Goal: Check status: Check status

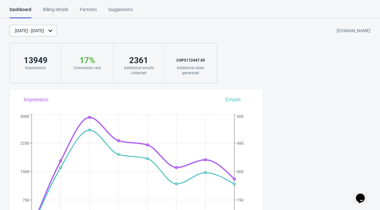
click at [55, 34] on div "[DATE] - [DATE]" at bounding box center [32, 31] width 47 height 12
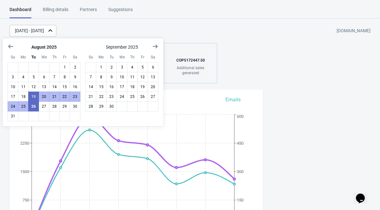
click at [44, 29] on div "Aug 19, 2025 - Aug 26, 2025" at bounding box center [29, 31] width 29 height 7
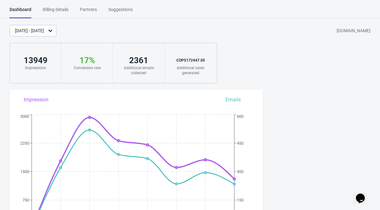
click at [44, 29] on div "Aug 19, 2025 - Aug 26, 2025" at bounding box center [29, 31] width 29 height 7
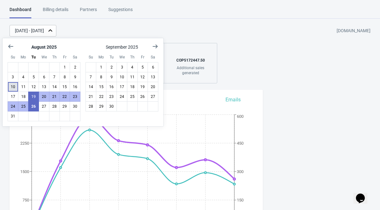
click at [13, 84] on button "10" at bounding box center [13, 87] width 11 height 10
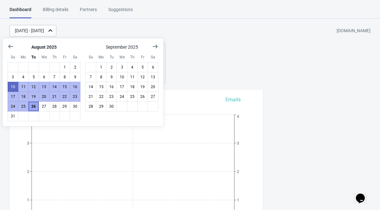
click at [34, 105] on button "26" at bounding box center [33, 107] width 11 height 10
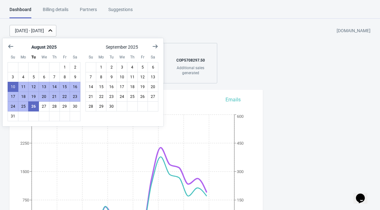
click at [171, 35] on div "Aug 10, 2025 - Aug 26, 2025 coquetteaccesorios.myshopify.com" at bounding box center [194, 31] width 370 height 12
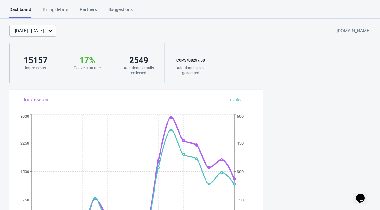
click at [44, 33] on div "Aug 10, 2025 - Aug 26, 2025" at bounding box center [29, 31] width 29 height 7
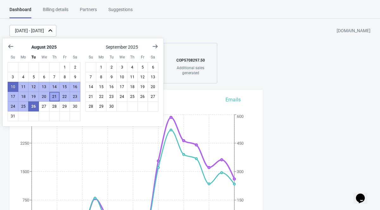
click at [57, 96] on button "21" at bounding box center [54, 97] width 11 height 10
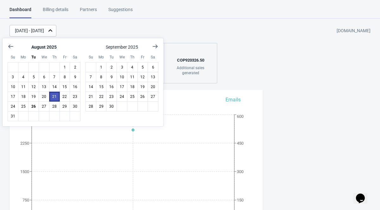
click at [49, 98] on button "21" at bounding box center [54, 97] width 11 height 10
click at [65, 98] on button "22" at bounding box center [64, 97] width 11 height 10
click at [65, 97] on button "22" at bounding box center [64, 97] width 11 height 10
click at [77, 96] on button "23" at bounding box center [75, 97] width 11 height 10
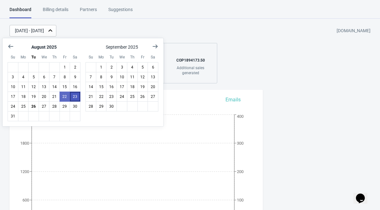
click at [77, 96] on button "23" at bounding box center [75, 97] width 11 height 10
click at [13, 106] on button "24" at bounding box center [13, 107] width 11 height 10
click at [22, 107] on button "25" at bounding box center [23, 107] width 11 height 10
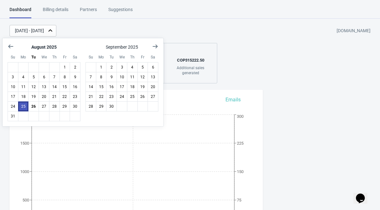
click at [22, 107] on button "25" at bounding box center [23, 107] width 11 height 10
click at [31, 107] on button "26" at bounding box center [33, 107] width 11 height 10
click at [34, 95] on button "19" at bounding box center [33, 97] width 11 height 10
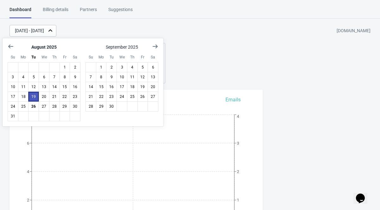
click at [34, 95] on button "19" at bounding box center [33, 97] width 11 height 10
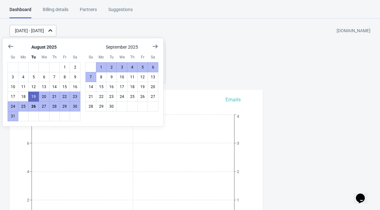
click at [221, 60] on div "Aug 19, 2025 - Aug 19, 2025 coquetteaccesorios.myshopify.com 7 Impressions 0 % …" at bounding box center [190, 54] width 380 height 59
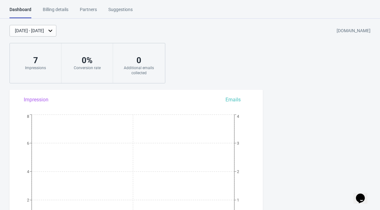
click at [44, 33] on div "Aug 19, 2025 - Aug 19, 2025" at bounding box center [29, 31] width 29 height 7
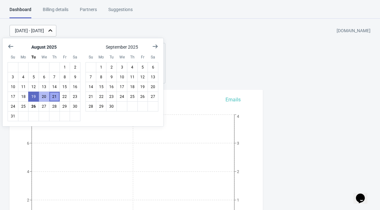
click at [53, 98] on button "21" at bounding box center [54, 97] width 11 height 10
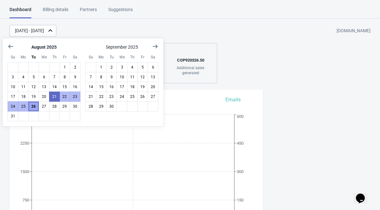
click at [36, 107] on button "26" at bounding box center [33, 107] width 11 height 10
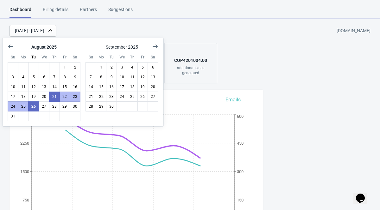
click at [266, 62] on div "Aug 21, 2025 - Aug 26, 2025 coquetteaccesorios.myshopify.com 12167 Impressions …" at bounding box center [190, 54] width 380 height 59
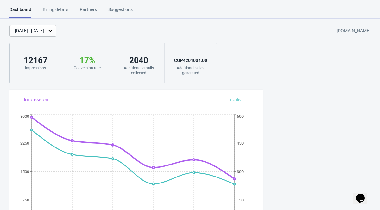
click at [53, 32] on icon at bounding box center [50, 31] width 6 height 6
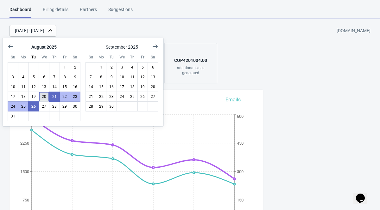
click at [48, 97] on button "20" at bounding box center [44, 97] width 11 height 10
click at [36, 105] on button "26" at bounding box center [33, 107] width 11 height 10
